Goal: Participate in discussion: Engage in conversation with other users on a specific topic

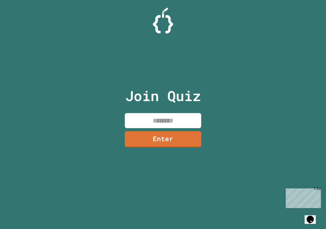
click at [160, 118] on input at bounding box center [163, 120] width 76 height 15
type input "********"
click at [160, 135] on link "Enter" at bounding box center [163, 138] width 77 height 17
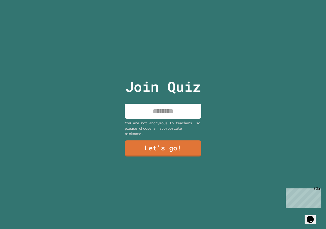
click at [161, 111] on input at bounding box center [163, 110] width 76 height 15
type input "*****"
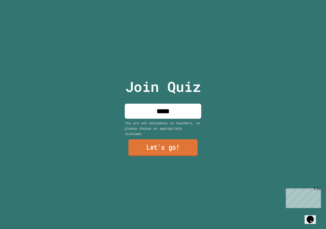
click at [156, 141] on link "Let's go!" at bounding box center [162, 147] width 69 height 17
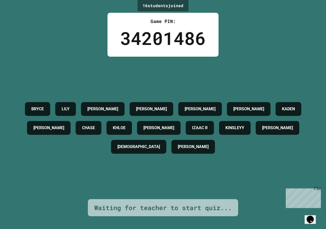
drag, startPoint x: 225, startPoint y: 122, endPoint x: 260, endPoint y: 144, distance: 41.3
click at [260, 144] on div "BRYCE LILY AIDEN RICARDO COLE DAWSON KADEN JULIAN K CHASE KHLOE ALICE IZAAC R K…" at bounding box center [163, 127] width 301 height 57
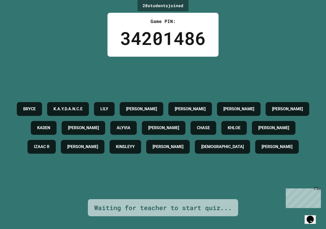
drag, startPoint x: 145, startPoint y: 147, endPoint x: 191, endPoint y: 162, distance: 49.1
click at [262, 150] on h4 "[PERSON_NAME]" at bounding box center [277, 146] width 31 height 6
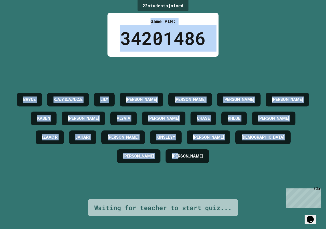
drag, startPoint x: 199, startPoint y: 162, endPoint x: 70, endPoint y: 2, distance: 206.1
click at [69, 1] on div "22 student s joined Game PIN: 34201486 BRYCE K.A.Y.D.A.N.C.E LILY AIDEN RICARDO…" at bounding box center [163, 114] width 326 height 229
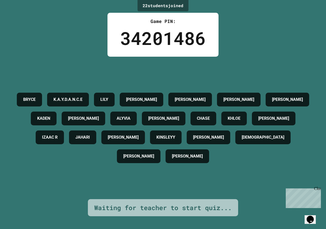
click at [209, 155] on div "[PERSON_NAME]" at bounding box center [188, 156] width 44 height 14
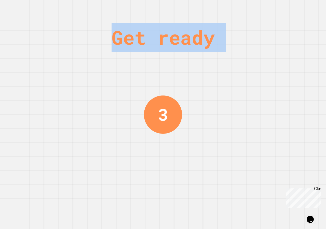
drag, startPoint x: 229, startPoint y: 159, endPoint x: 162, endPoint y: 82, distance: 101.9
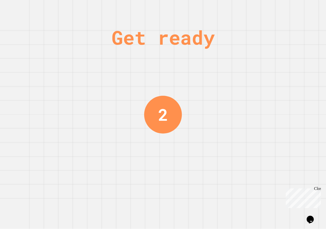
drag, startPoint x: 235, startPoint y: 108, endPoint x: 225, endPoint y: 111, distance: 10.6
click at [226, 111] on div "Get ready 2" at bounding box center [163, 114] width 326 height 229
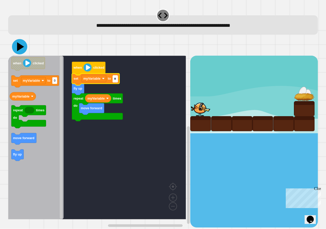
type input "*"
click at [19, 45] on icon at bounding box center [20, 46] width 7 height 9
click at [88, 67] on image "Blockly Workspace" at bounding box center [88, 67] width 8 height 8
click at [89, 67] on image "Blockly Workspace" at bounding box center [88, 67] width 8 height 8
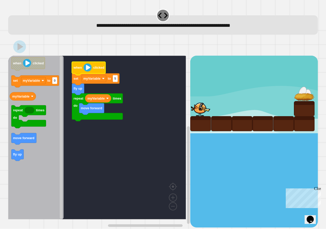
click at [89, 67] on image "Blockly Workspace" at bounding box center [88, 67] width 8 height 8
click at [89, 68] on image "Blockly Workspace" at bounding box center [88, 67] width 8 height 8
click at [90, 68] on image "Blockly Workspace" at bounding box center [88, 67] width 8 height 8
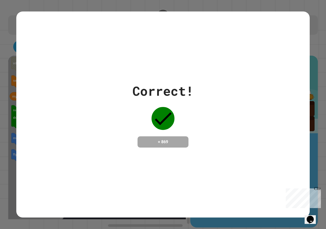
drag, startPoint x: 170, startPoint y: 142, endPoint x: 176, endPoint y: 148, distance: 8.8
click at [176, 148] on div "Correct! + 869" at bounding box center [163, 114] width 294 height 206
drag, startPoint x: 169, startPoint y: 139, endPoint x: 149, endPoint y: 139, distance: 20.1
click at [149, 139] on h4 "+ 869" at bounding box center [163, 142] width 41 height 6
drag, startPoint x: 149, startPoint y: 139, endPoint x: 128, endPoint y: 191, distance: 55.6
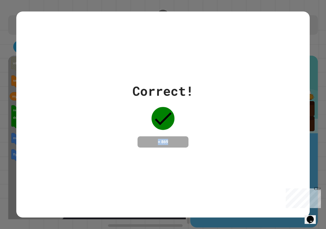
click at [128, 191] on div "Correct! + 869" at bounding box center [163, 114] width 294 height 206
drag, startPoint x: 170, startPoint y: 138, endPoint x: 157, endPoint y: 139, distance: 12.8
click at [157, 139] on h4 "+ 869" at bounding box center [163, 142] width 41 height 6
drag, startPoint x: 157, startPoint y: 139, endPoint x: 117, endPoint y: 174, distance: 53.1
click at [117, 174] on div "Correct! + 869" at bounding box center [163, 114] width 294 height 206
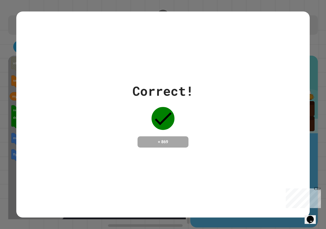
drag, startPoint x: 114, startPoint y: 164, endPoint x: 105, endPoint y: 167, distance: 9.6
click at [105, 167] on div "Correct! + 869" at bounding box center [163, 114] width 294 height 206
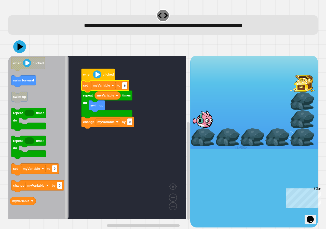
type input "*"
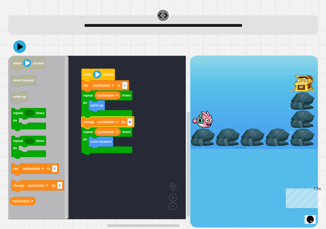
type input "*"
click at [19, 56] on div at bounding box center [163, 47] width 310 height 18
click at [22, 51] on icon at bounding box center [19, 46] width 15 height 15
click at [101, 73] on image "Blockly Workspace" at bounding box center [97, 74] width 8 height 8
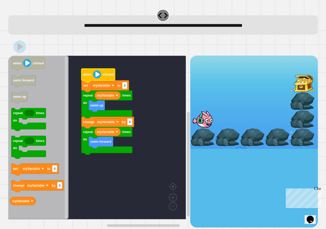
click at [101, 73] on image "Blockly Workspace" at bounding box center [97, 74] width 8 height 8
click at [22, 50] on icon at bounding box center [19, 46] width 15 height 15
click at [131, 118] on rect "Blockly Workspace" at bounding box center [129, 121] width 5 height 7
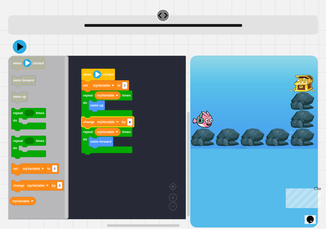
type input "*"
click at [18, 51] on icon at bounding box center [19, 46] width 15 height 15
click at [105, 80] on icon "Blockly Workspace" at bounding box center [99, 75] width 34 height 13
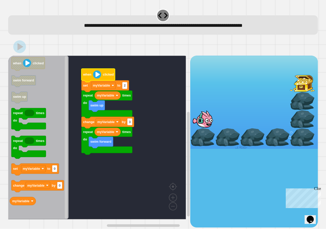
click at [105, 80] on icon "Blockly Workspace" at bounding box center [99, 75] width 34 height 13
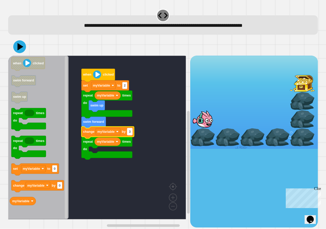
click at [131, 131] on rect "Blockly Workspace" at bounding box center [129, 131] width 5 height 7
type input "*"
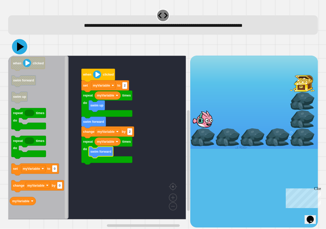
click at [25, 48] on icon at bounding box center [19, 46] width 15 height 15
click at [95, 75] on image "Blockly Workspace" at bounding box center [97, 74] width 8 height 8
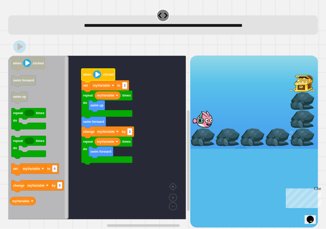
click at [95, 75] on image "Blockly Workspace" at bounding box center [97, 74] width 8 height 8
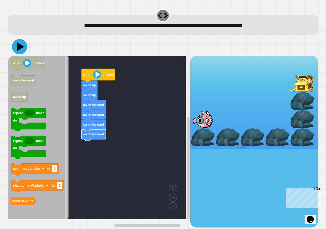
drag, startPoint x: 18, startPoint y: 44, endPoint x: 63, endPoint y: 53, distance: 46.7
click at [18, 44] on icon at bounding box center [20, 46] width 7 height 9
click at [86, 72] on icon "Blockly Workspace" at bounding box center [99, 75] width 34 height 13
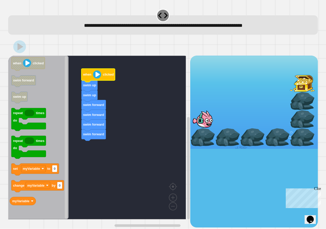
click at [86, 72] on icon "Blockly Workspace" at bounding box center [99, 75] width 34 height 13
click at [87, 72] on icon "Blockly Workspace" at bounding box center [99, 75] width 34 height 13
click at [87, 74] on text "when" at bounding box center [87, 75] width 9 height 4
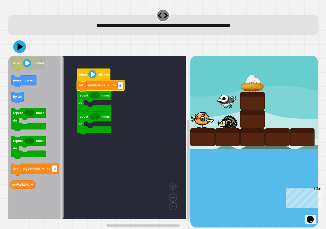
type input "*"
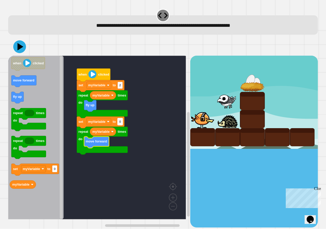
click at [122, 123] on rect "Blockly Workspace" at bounding box center [120, 121] width 5 height 7
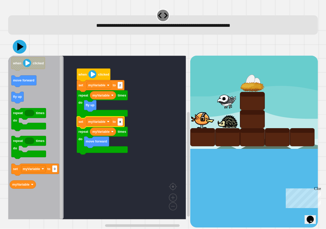
type input "*"
click at [15, 44] on icon at bounding box center [20, 47] width 14 height 14
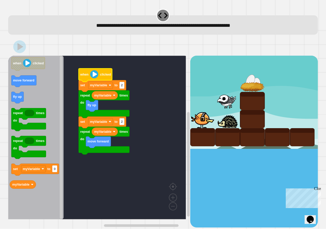
click at [89, 72] on icon "Blockly Workspace" at bounding box center [96, 75] width 34 height 13
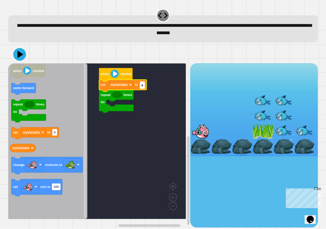
type input "*"
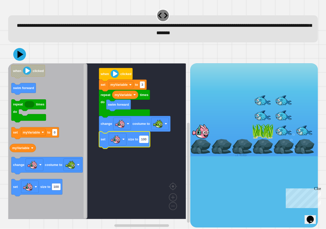
click at [146, 141] on text "100" at bounding box center [143, 139] width 5 height 4
type input "**********"
click at [19, 49] on icon at bounding box center [19, 54] width 15 height 15
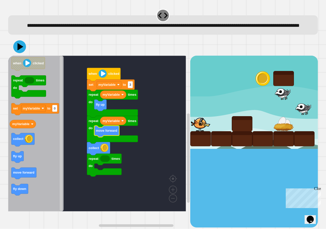
click at [74, 178] on div "repeat times do fly up myVariable repeat times do collect repeat times do myVar…" at bounding box center [99, 141] width 182 height 171
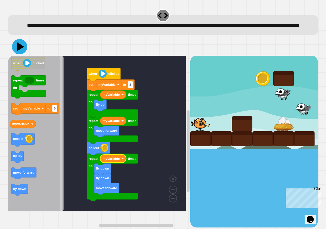
click at [15, 54] on icon at bounding box center [19, 46] width 15 height 15
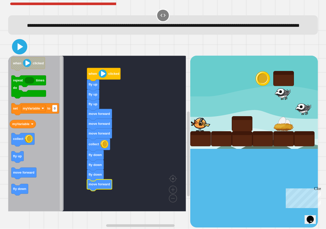
click at [20, 53] on icon at bounding box center [20, 47] width 12 height 12
click at [98, 77] on icon "Blockly Workspace" at bounding box center [104, 74] width 34 height 13
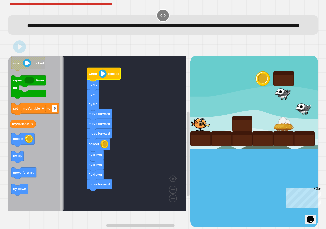
click at [99, 78] on icon "Blockly Workspace" at bounding box center [104, 74] width 34 height 13
click at [100, 78] on image "Blockly Workspace" at bounding box center [103, 74] width 8 height 8
click at [101, 78] on image "Blockly Workspace" at bounding box center [103, 74] width 8 height 8
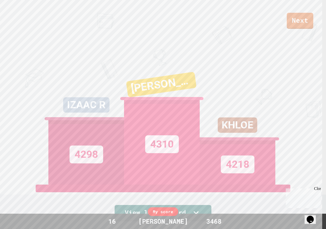
drag, startPoint x: 101, startPoint y: 80, endPoint x: 128, endPoint y: 64, distance: 31.3
drag, startPoint x: 128, startPoint y: 64, endPoint x: 303, endPoint y: 19, distance: 180.4
click at [303, 19] on link "Next" at bounding box center [300, 20] width 27 height 17
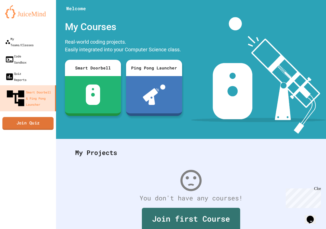
click at [39, 117] on link "Join Quiz" at bounding box center [27, 123] width 51 height 13
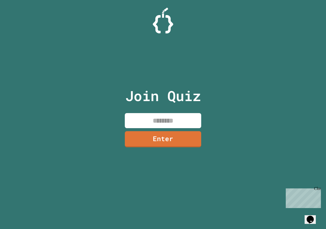
click at [135, 118] on input at bounding box center [163, 120] width 76 height 15
type input "********"
click at [164, 142] on link "Enter" at bounding box center [163, 138] width 74 height 17
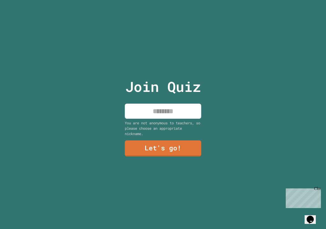
click at [162, 107] on input at bounding box center [163, 110] width 76 height 15
type input "*****"
click at [182, 148] on link "Let's go!" at bounding box center [163, 148] width 75 height 16
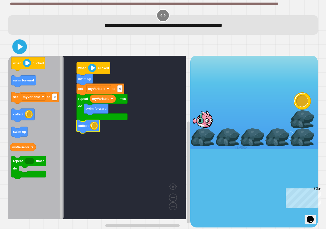
drag, startPoint x: 16, startPoint y: 43, endPoint x: 66, endPoint y: 54, distance: 51.5
click at [21, 46] on icon at bounding box center [20, 47] width 12 height 12
click at [87, 67] on icon "Blockly Workspace" at bounding box center [94, 68] width 34 height 13
click at [88, 69] on icon "Blockly Workspace" at bounding box center [94, 68] width 34 height 13
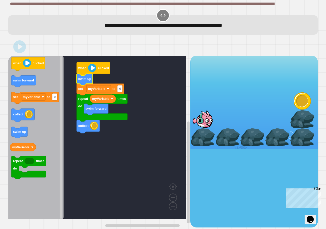
click at [87, 77] on text "swim up" at bounding box center [84, 79] width 13 height 4
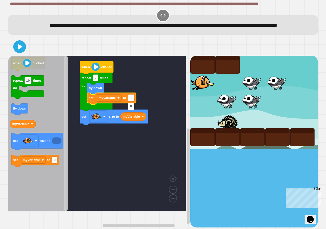
type input "*"
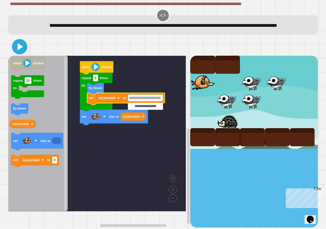
type input "**********"
click at [17, 53] on icon at bounding box center [20, 47] width 12 height 12
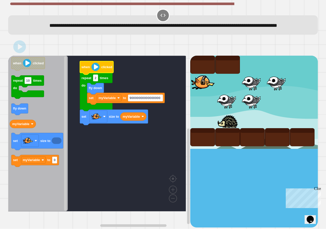
click at [103, 74] on icon "Blockly Workspace" at bounding box center [97, 67] width 34 height 13
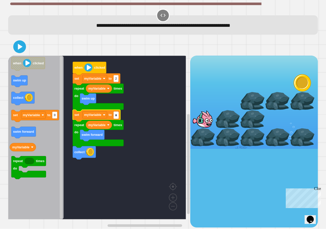
type input "*"
click at [19, 48] on icon at bounding box center [21, 46] width 6 height 7
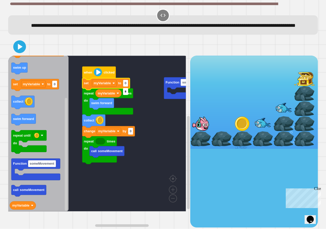
type input "*"
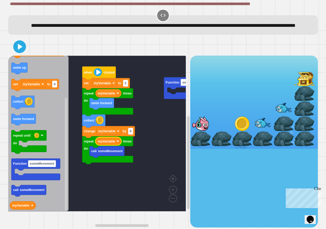
drag, startPoint x: 112, startPoint y: 215, endPoint x: 131, endPoint y: 213, distance: 19.0
click at [131, 213] on div "Function someMovement when clicked set myVariable to 2 call someMovement repeat…" at bounding box center [99, 141] width 182 height 171
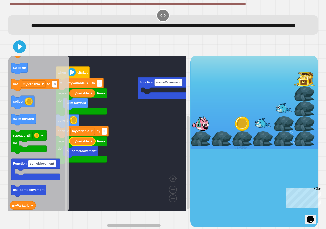
click at [138, 223] on g "Blockly Workspace" at bounding box center [131, 225] width 113 height 4
type input "*"
click at [150, 195] on rect "Blockly Workspace" at bounding box center [97, 133] width 178 height 155
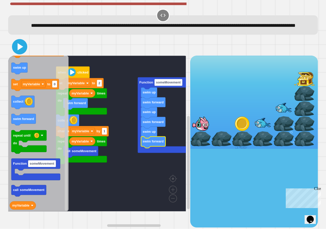
click at [21, 50] on icon at bounding box center [21, 46] width 6 height 7
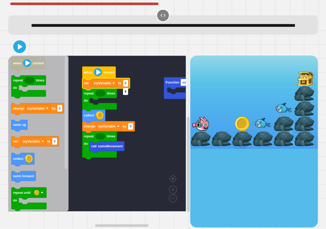
type input "*"
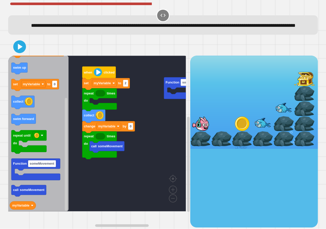
click at [70, 116] on div "Function someMovement when clicked call someMovement repeat times do change myV…" at bounding box center [99, 141] width 182 height 171
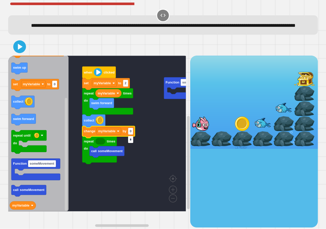
type input "*"
click at [140, 167] on rect "Blockly Workspace" at bounding box center [97, 133] width 178 height 155
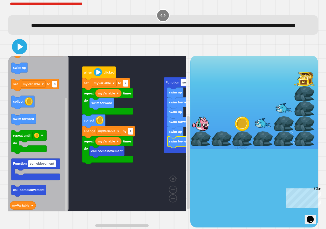
click at [21, 53] on icon at bounding box center [20, 47] width 12 height 12
click at [148, 223] on rect "Blockly Workspace" at bounding box center [131, 225] width 113 height 4
click at [144, 210] on div "when clicked set myVariable to 2 repeat times do swim forward myVariable collec…" at bounding box center [99, 141] width 182 height 171
click at [20, 50] on icon at bounding box center [21, 46] width 6 height 7
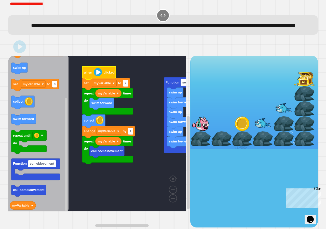
click at [110, 74] on text "clicked" at bounding box center [109, 72] width 11 height 4
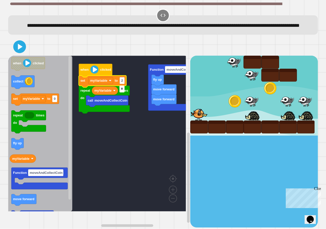
type input "*"
click at [22, 52] on icon at bounding box center [20, 47] width 12 height 12
click at [97, 74] on image "Blockly Workspace" at bounding box center [94, 69] width 8 height 8
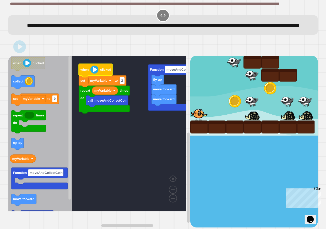
click at [97, 74] on image "Blockly Workspace" at bounding box center [94, 69] width 8 height 8
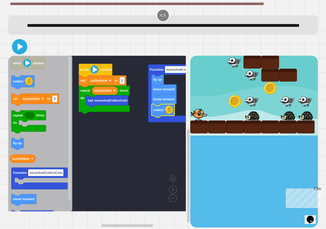
click at [19, 50] on icon at bounding box center [21, 46] width 6 height 7
click at [94, 74] on image "Blockly Workspace" at bounding box center [94, 69] width 8 height 8
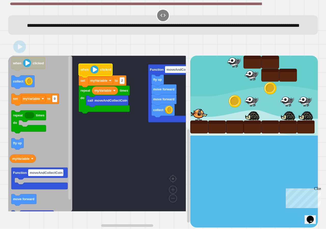
click at [94, 74] on image "Blockly Workspace" at bounding box center [94, 69] width 8 height 8
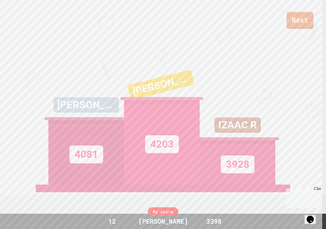
click at [308, 20] on link "Next" at bounding box center [300, 20] width 27 height 17
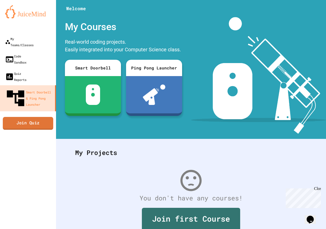
click at [31, 117] on link "Join Quiz" at bounding box center [28, 123] width 50 height 13
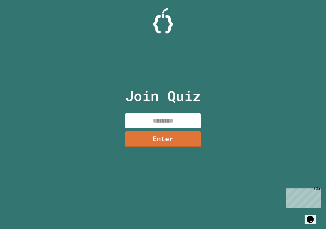
click at [157, 123] on input at bounding box center [163, 120] width 76 height 15
type input "***"
click at [140, 123] on input at bounding box center [163, 120] width 76 height 15
paste input "********"
type input "********"
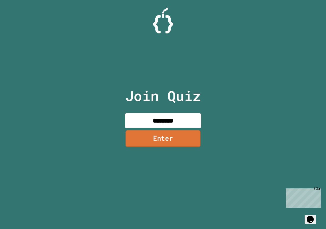
click at [152, 144] on link "Enter" at bounding box center [163, 138] width 75 height 17
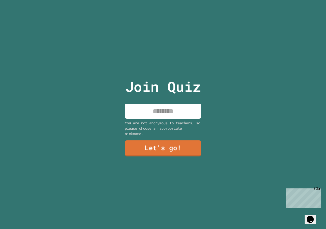
click at [159, 108] on input at bounding box center [163, 110] width 76 height 15
type input "*****"
click at [183, 138] on div "Join Quiz ***** You are not anonymous to teachers, so please choose an appropri…" at bounding box center [163, 114] width 86 height 229
click at [183, 139] on link "Let's go!" at bounding box center [163, 147] width 78 height 17
click at [152, 105] on input at bounding box center [163, 110] width 76 height 15
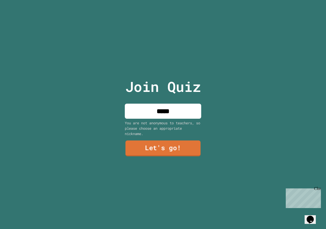
type input "*****"
click at [158, 145] on link "Let's go!" at bounding box center [163, 147] width 76 height 17
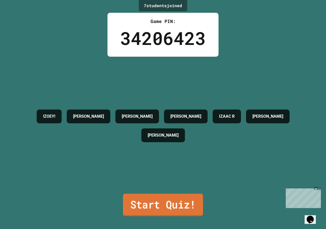
click at [153, 196] on link "Start Quiz!" at bounding box center [163, 204] width 80 height 22
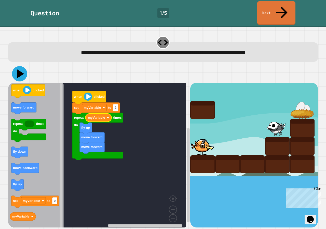
click at [20, 69] on icon at bounding box center [20, 73] width 7 height 9
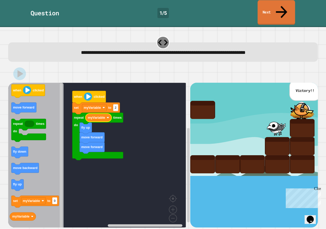
click at [280, 6] on icon at bounding box center [281, 12] width 17 height 18
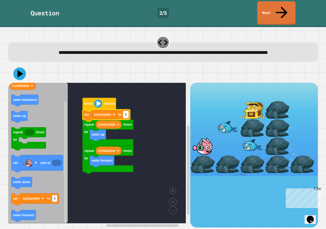
click at [126, 113] on text "0" at bounding box center [126, 115] width 2 height 4
type input "*"
click at [19, 66] on icon at bounding box center [19, 73] width 15 height 15
click at [87, 102] on text "when" at bounding box center [88, 104] width 9 height 4
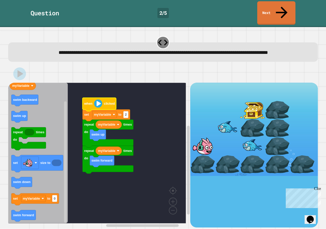
click at [88, 102] on text "when" at bounding box center [88, 104] width 9 height 4
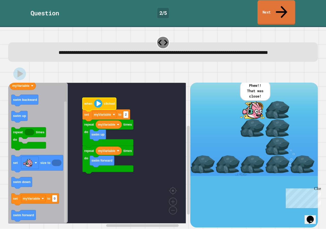
click at [270, 8] on link "Next" at bounding box center [277, 12] width 38 height 25
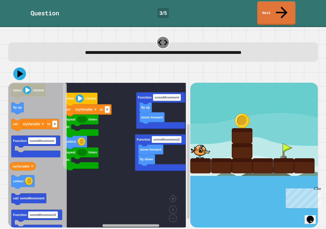
click at [131, 224] on rect "Blockly Workspace" at bounding box center [130, 225] width 57 height 3
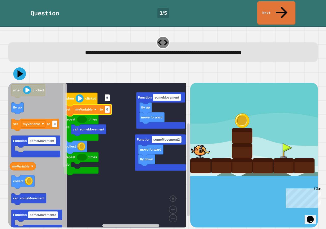
type input "*"
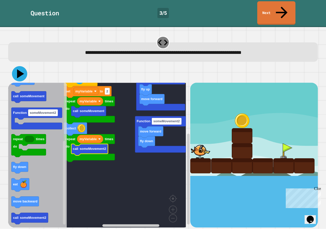
click at [16, 66] on icon at bounding box center [19, 73] width 15 height 15
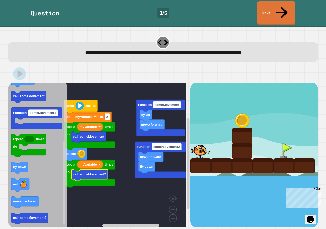
click at [83, 102] on image "Blockly Workspace" at bounding box center [79, 106] width 8 height 8
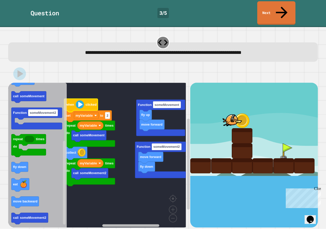
click at [121, 223] on g "Blockly Workspace" at bounding box center [130, 225] width 115 height 4
click at [120, 223] on g "Blockly Workspace" at bounding box center [130, 225] width 115 height 4
click at [142, 223] on g "Blockly Workspace" at bounding box center [130, 225] width 115 height 4
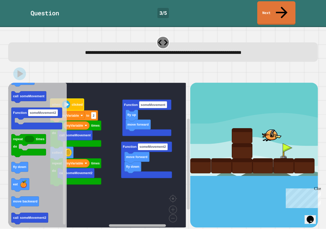
click at [149, 224] on rect "Blockly Workspace" at bounding box center [137, 225] width 57 height 3
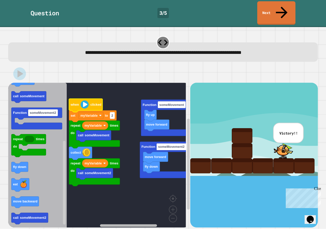
click at [140, 214] on div "move forward fly up Function someMovement fly down move forward Function someMo…" at bounding box center [99, 155] width 182 height 144
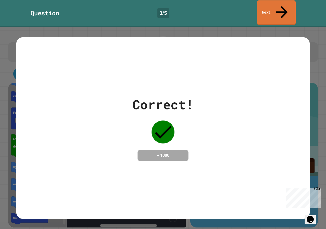
click at [275, 8] on link "Next" at bounding box center [276, 12] width 39 height 25
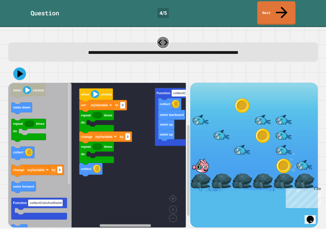
drag, startPoint x: 128, startPoint y: 215, endPoint x: 142, endPoint y: 216, distance: 14.5
click at [142, 223] on icon "Blockly Workspace" at bounding box center [132, 225] width 110 height 4
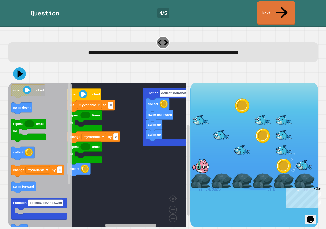
click at [141, 224] on rect "Blockly Workspace" at bounding box center [130, 225] width 51 height 3
type input "*"
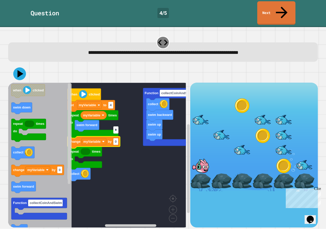
type input "*"
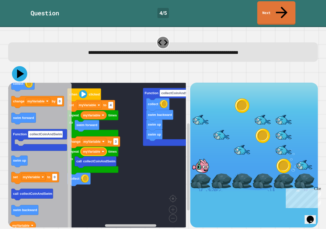
click at [18, 69] on icon at bounding box center [20, 73] width 7 height 9
click at [94, 92] on text "clicked" at bounding box center [94, 94] width 11 height 4
click at [116, 139] on text "3" at bounding box center [116, 141] width 2 height 4
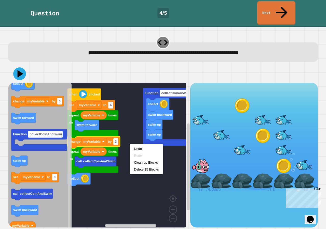
click at [119, 136] on icon "Blockly Workspace" at bounding box center [94, 142] width 52 height 12
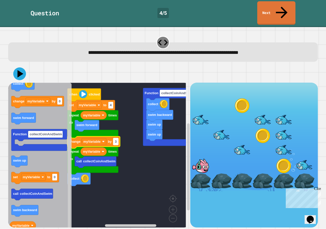
click at [117, 138] on rect "Blockly Workspace" at bounding box center [115, 141] width 5 height 7
type input "*"
click at [21, 66] on icon at bounding box center [19, 73] width 15 height 15
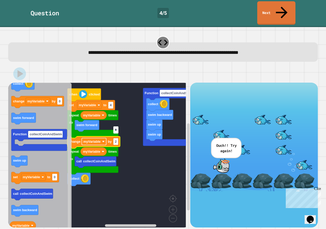
click at [98, 139] on text "myVariable" at bounding box center [91, 141] width 17 height 4
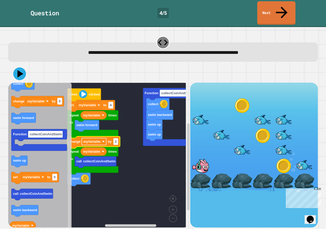
click at [98, 139] on text "myVariable" at bounding box center [91, 141] width 17 height 4
click at [126, 223] on g "Blockly Workspace" at bounding box center [132, 225] width 110 height 4
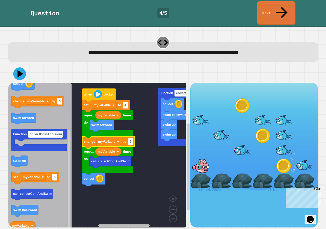
click at [120, 224] on rect "Blockly Workspace" at bounding box center [124, 225] width 51 height 3
click at [133, 138] on rect "Blockly Workspace" at bounding box center [130, 141] width 5 height 7
type input "*"
click at [21, 66] on icon at bounding box center [19, 73] width 15 height 15
click at [97, 90] on image "Blockly Workspace" at bounding box center [98, 94] width 8 height 8
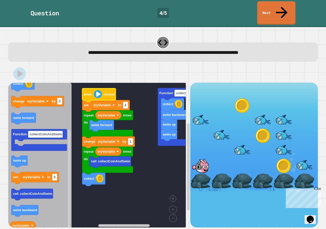
click at [98, 90] on image "Blockly Workspace" at bounding box center [98, 94] width 8 height 8
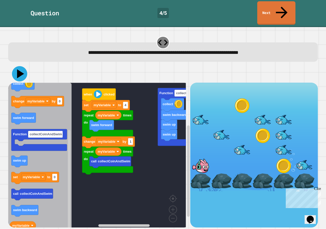
click at [22, 69] on icon at bounding box center [20, 73] width 7 height 9
click at [96, 90] on image "Blockly Workspace" at bounding box center [98, 94] width 8 height 8
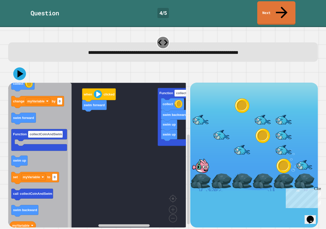
click at [65, 108] on icon "Blockly Workspace" at bounding box center [39, 157] width 63 height 148
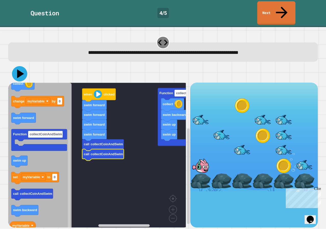
click at [17, 66] on icon at bounding box center [19, 73] width 15 height 15
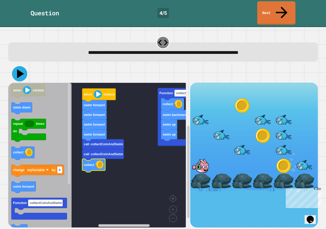
click at [24, 66] on icon at bounding box center [19, 73] width 15 height 15
click at [94, 88] on icon "Blockly Workspace" at bounding box center [99, 94] width 34 height 13
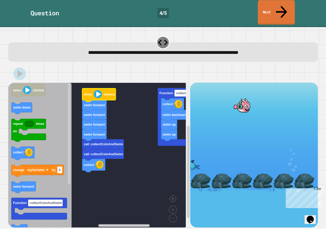
click at [271, 11] on link "Next" at bounding box center [276, 12] width 37 height 25
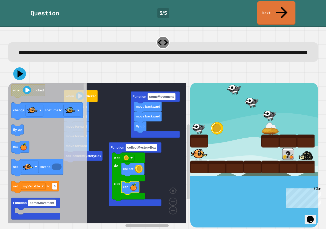
click at [138, 224] on rect "Blockly Workspace" at bounding box center [147, 225] width 44 height 3
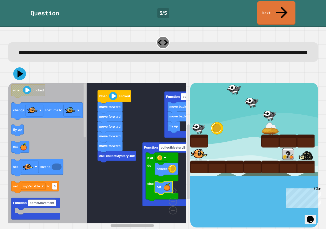
click at [105, 215] on div "fly up move backward move backward Function someMovement when clicked move forw…" at bounding box center [99, 155] width 182 height 144
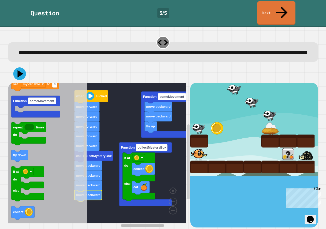
click at [151, 224] on rect "Blockly Workspace" at bounding box center [143, 225] width 44 height 3
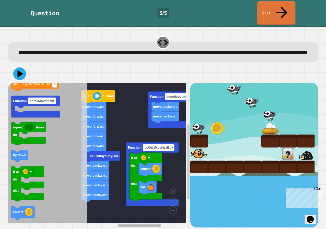
click at [111, 215] on div "move backward move backward Function someMovement Function collectMysteryBox if…" at bounding box center [99, 155] width 182 height 144
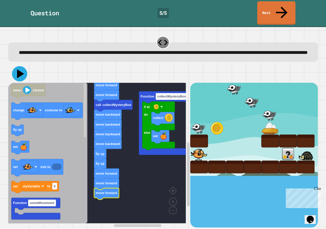
click at [20, 70] on icon at bounding box center [20, 73] width 7 height 9
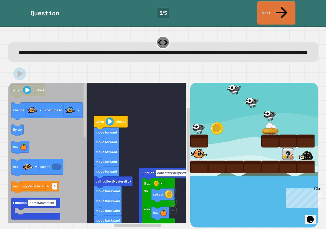
click at [120, 120] on text "clicked" at bounding box center [120, 122] width 11 height 4
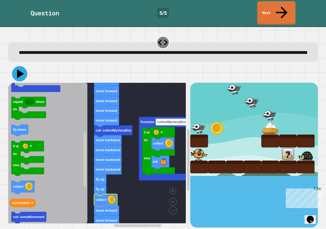
click at [19, 72] on icon at bounding box center [20, 73] width 7 height 9
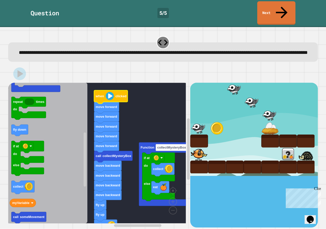
click at [108, 92] on image "Blockly Workspace" at bounding box center [110, 96] width 8 height 8
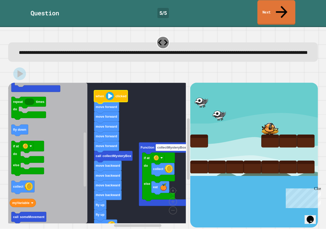
click at [266, 9] on link "Next" at bounding box center [277, 12] width 38 height 25
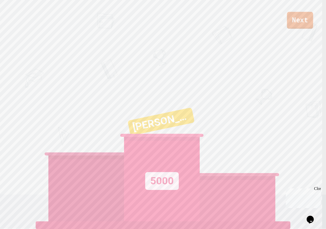
click at [294, 22] on link "Next" at bounding box center [300, 20] width 26 height 17
